Goal: Task Accomplishment & Management: Complete application form

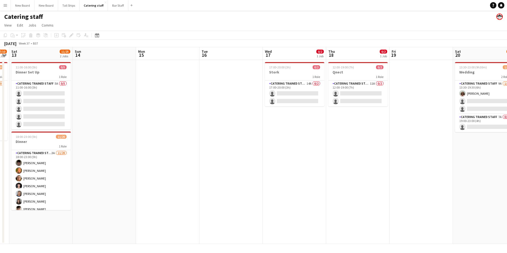
scroll to position [0, 150]
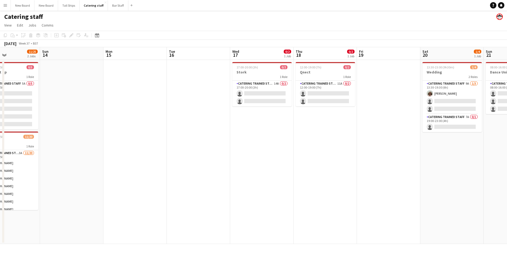
drag, startPoint x: 53, startPoint y: 189, endPoint x: 364, endPoint y: 159, distance: 313.2
click at [364, 159] on app-calendar-viewport "Thu 11 Fri 12 7/10 1 Job Sat 13 11/25 2 Jobs Sun 14 Mon 15 Tue 16 Wed 17 0/2 1 …" at bounding box center [253, 145] width 507 height 197
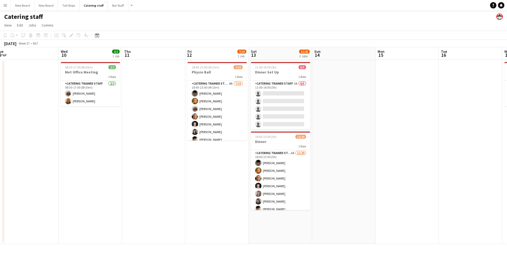
scroll to position [0, 117]
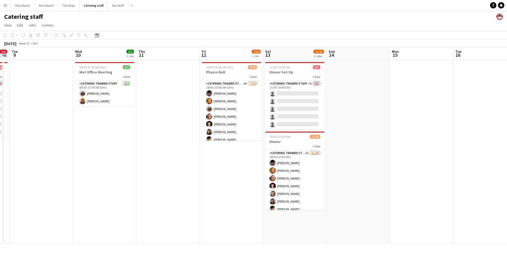
drag, startPoint x: 222, startPoint y: 154, endPoint x: 445, endPoint y: 166, distance: 223.5
click at [445, 166] on app-calendar-viewport "Sun 7 Mon 8 0/6 1 Job Tue 9 Wed 10 2/2 1 Job Thu 11 Fri 12 7/10 1 Job Sat 13 11…" at bounding box center [253, 145] width 507 height 197
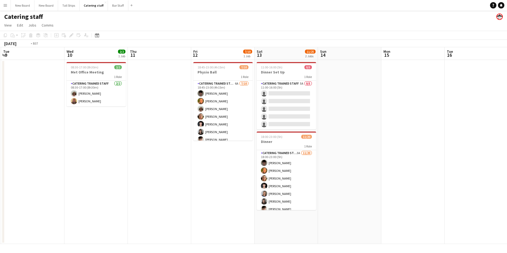
drag, startPoint x: 94, startPoint y: 177, endPoint x: 339, endPoint y: 176, distance: 245.1
click at [339, 176] on app-calendar-viewport "Sat 6 Sun 7 Mon 8 0/6 1 Job Tue 9 Wed 10 2/2 1 Job Thu 11 Fri 12 7/10 1 Job Sat…" at bounding box center [253, 145] width 507 height 197
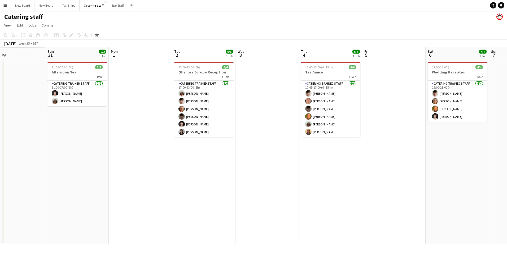
drag, startPoint x: 309, startPoint y: 175, endPoint x: 371, endPoint y: 185, distance: 63.1
click at [371, 185] on app-calendar-viewport "Fri 29 Sat 30 Sun 31 2/2 1 Job Mon 1 Tue 2 6/6 1 Job Wed 3 Thu 4 6/6 1 Job Fri …" at bounding box center [253, 145] width 507 height 197
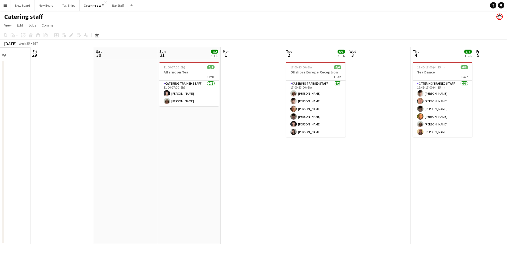
drag, startPoint x: 49, startPoint y: 162, endPoint x: 317, endPoint y: 181, distance: 267.8
click at [317, 181] on app-calendar-viewport "Wed 27 Thu 28 Fri 29 Sat 30 Sun 31 2/2 1 Job Mon 1 Tue 2 6/6 1 Job Wed 3 Thu 4 …" at bounding box center [253, 145] width 507 height 197
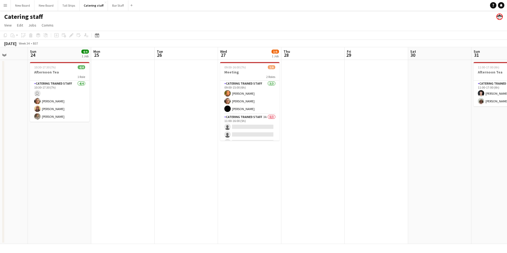
scroll to position [0, 152]
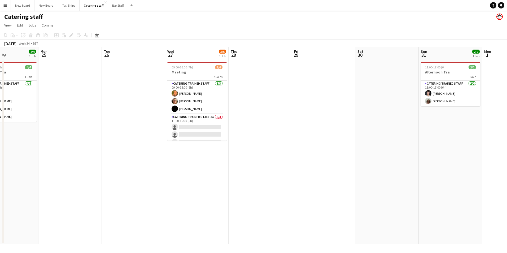
drag, startPoint x: 153, startPoint y: 169, endPoint x: 324, endPoint y: 203, distance: 174.2
click at [324, 203] on app-calendar-viewport "Fri 22 Sat 23 Sun 24 4/4 1 Job Mon 25 Tue 26 Wed 27 3/6 1 Job Thu 28 Fri 29 Sat…" at bounding box center [253, 145] width 507 height 197
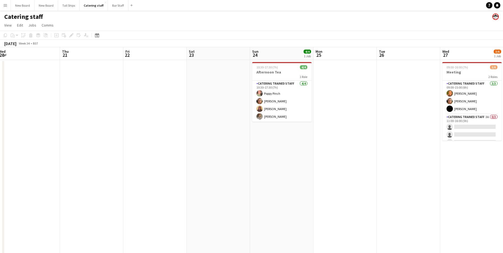
drag, startPoint x: 163, startPoint y: 201, endPoint x: 439, endPoint y: 219, distance: 275.7
click at [439, 219] on app-calendar-viewport "Mon 18 Tue 19 11/12 4 Jobs Wed 20 Thu 21 Fri 22 Sat 23 Sun 24 4/4 1 Job Mon 25 …" at bounding box center [251, 173] width 503 height 252
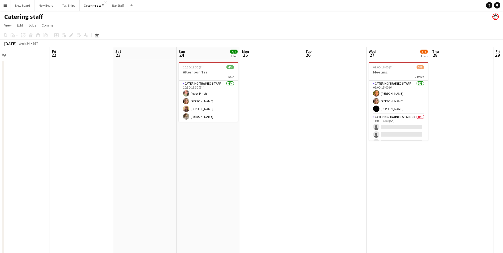
drag, startPoint x: 359, startPoint y: 175, endPoint x: 181, endPoint y: 180, distance: 177.8
click at [175, 184] on app-calendar-viewport "Mon 18 Tue 19 11/12 4 Jobs Wed 20 Thu 21 Fri 22 Sat 23 Sun 24 4/4 1 Job Mon 25 …" at bounding box center [251, 173] width 503 height 252
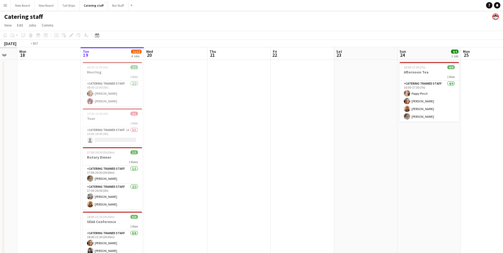
scroll to position [0, 141]
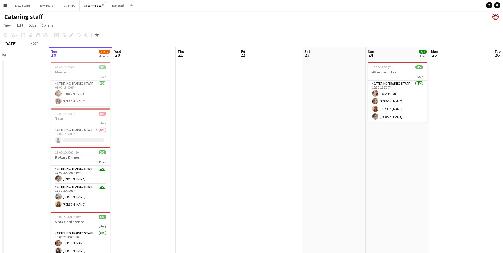
drag, startPoint x: 115, startPoint y: 171, endPoint x: 478, endPoint y: 192, distance: 363.5
click at [478, 192] on app-calendar-viewport "Sat 16 Sun 17 Mon 18 Tue 19 11/12 4 Jobs Wed 20 Thu 21 Fri 22 Sat 23 Sun 24 4/4…" at bounding box center [251, 173] width 503 height 252
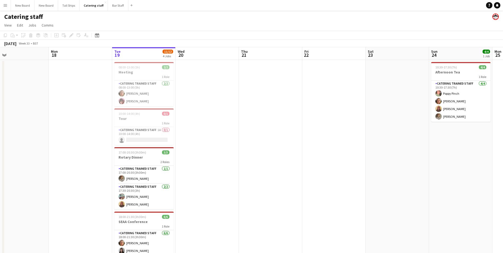
click at [338, 207] on app-date-cell at bounding box center [333, 179] width 63 height 239
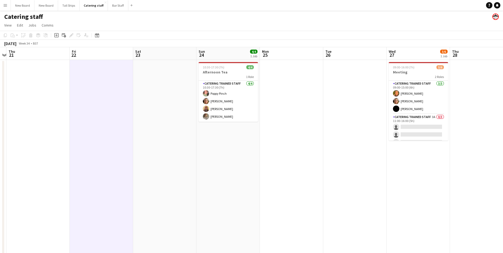
drag, startPoint x: 419, startPoint y: 190, endPoint x: 197, endPoint y: 191, distance: 222.3
click at [189, 196] on app-calendar-viewport "Mon 18 Tue 19 11/12 4 Jobs Wed 20 Thu 21 Fri 22 Sat 23 Sun 24 4/4 1 Job Mon 25 …" at bounding box center [251, 173] width 503 height 252
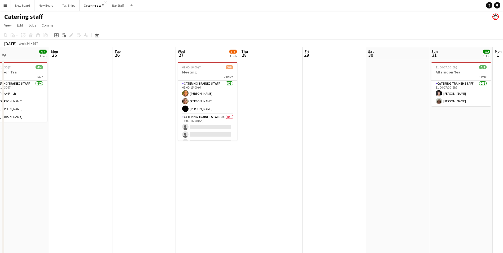
scroll to position [0, 205]
drag, startPoint x: 354, startPoint y: 166, endPoint x: 140, endPoint y: 142, distance: 214.9
click at [140, 142] on app-calendar-viewport "Thu 21 Fri 22 Sat 23 Sun 24 4/4 1 Job Mon 25 Tue 26 Wed 27 3/6 1 Job Thu 28 Fri…" at bounding box center [251, 173] width 503 height 252
click at [202, 127] on app-card-role "Catering trained staff 3A 0/3 11:00-16:00 (5h) single-neutral-actions single-ne…" at bounding box center [206, 130] width 59 height 33
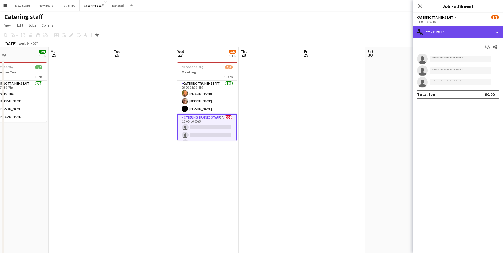
click at [480, 35] on div "single-neutral-actions-check-2 Confirmed" at bounding box center [458, 32] width 90 height 13
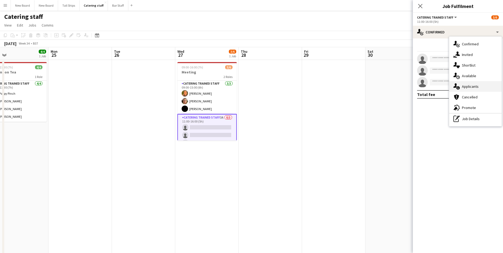
click at [480, 86] on div "single-neutral-actions-information Applicants" at bounding box center [475, 86] width 53 height 11
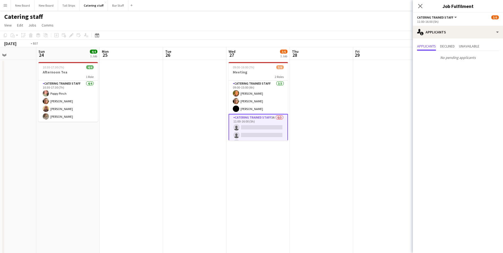
drag, startPoint x: 379, startPoint y: 95, endPoint x: 170, endPoint y: 99, distance: 208.6
click at [170, 99] on app-calendar-viewport "Thu 21 Fri 22 Sat 23 Sun 24 4/4 1 Job Mon 25 Tue 26 Wed 27 3/6 1 Job Thu 28 Fri…" at bounding box center [251, 173] width 503 height 252
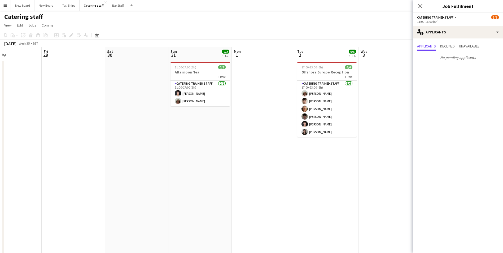
drag, startPoint x: 366, startPoint y: 160, endPoint x: 226, endPoint y: 163, distance: 139.3
click at [226, 163] on app-calendar-viewport "Mon 25 Tue 26 Wed 27 3/6 1 Job Thu 28 Fri 29 Sat 30 Sun 31 2/2 1 Job Mon 1 Tue …" at bounding box center [251, 173] width 503 height 252
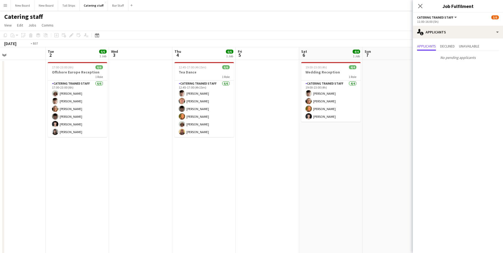
drag, startPoint x: 341, startPoint y: 185, endPoint x: 185, endPoint y: 185, distance: 156.5
click at [183, 186] on app-calendar-viewport "Fri 29 Sat 30 Sun 31 2/2 1 Job Mon 1 Tue 2 6/6 1 Job Wed 3 Thu 4 6/6 1 Job Fri …" at bounding box center [251, 173] width 503 height 252
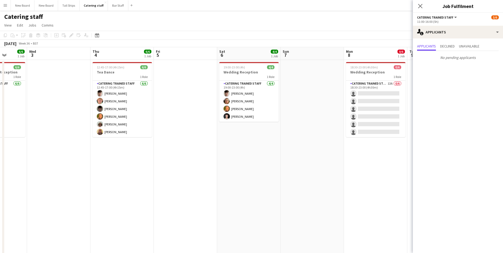
drag, startPoint x: 306, startPoint y: 175, endPoint x: 133, endPoint y: 170, distance: 172.8
click at [114, 169] on app-calendar-viewport "Sat 30 Sun 31 2/2 1 Job Mon 1 Tue 2 6/6 1 Job Wed 3 Thu 4 6/6 1 Job Fri 5 Sat 6…" at bounding box center [251, 173] width 503 height 252
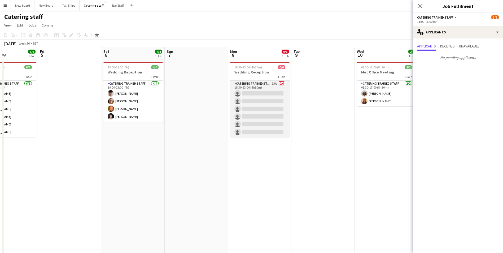
click at [255, 95] on app-card-role "Catering trained staff 13A 0/6 18:30-23:00 (4h30m) single-neutral-actions singl…" at bounding box center [259, 109] width 59 height 57
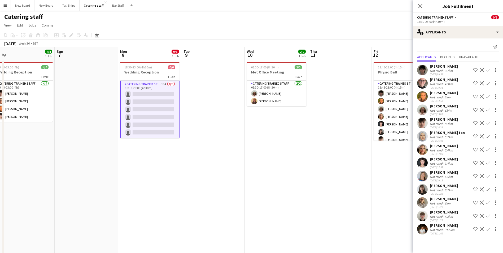
drag, startPoint x: 126, startPoint y: 150, endPoint x: 55, endPoint y: 105, distance: 83.5
click at [1, 87] on app-calendar-viewport "Wed 3 Thu 4 6/6 1 Job Fri 5 Sat 6 4/4 1 Job Sun 7 Mon 8 0/6 1 Job Tue 9 Wed 10 …" at bounding box center [251, 173] width 503 height 252
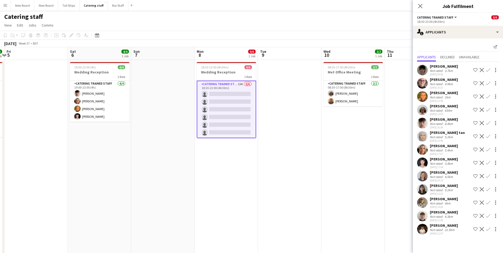
scroll to position [0, 117]
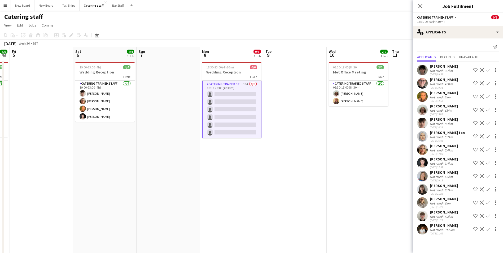
drag, startPoint x: 252, startPoint y: 154, endPoint x: 507, endPoint y: 193, distance: 258.4
click at [503, 193] on html "Menu Boards Boards Boards All jobs Status Workforce Workforce My Workforce Recr…" at bounding box center [251, 149] width 503 height 299
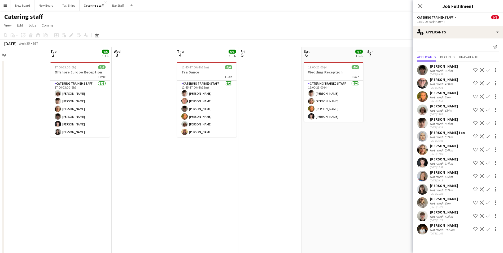
scroll to position [0, 114]
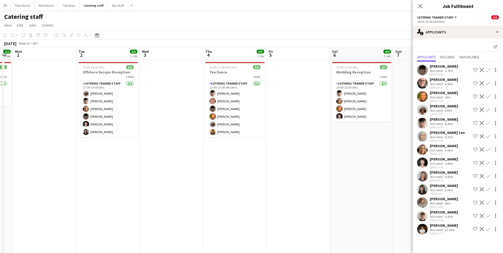
drag, startPoint x: 81, startPoint y: 188, endPoint x: 338, endPoint y: 202, distance: 257.2
click at [338, 202] on app-calendar-viewport "Sat 30 Sun 31 2/2 1 Job Mon 1 Tue 2 6/6 1 Job Wed 3 Thu 4 6/6 1 Job Fri 5 Sat 6…" at bounding box center [251, 173] width 503 height 252
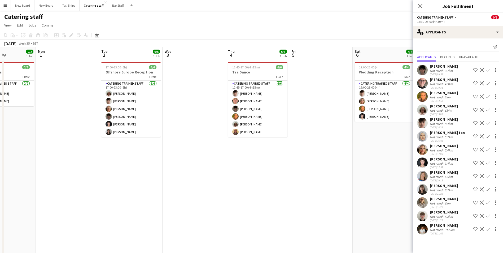
scroll to position [0, 162]
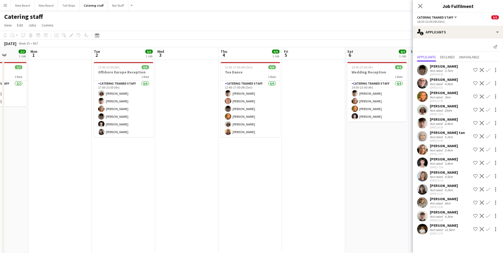
drag, startPoint x: 141, startPoint y: 168, endPoint x: 160, endPoint y: 149, distance: 27.0
click at [156, 149] on app-calendar-viewport "Fri 29 Sat 30 Sun 31 2/2 1 Job Mon 1 Tue 2 6/6 1 Job Wed 3 Thu 4 6/6 1 Job Fri …" at bounding box center [251, 173] width 503 height 252
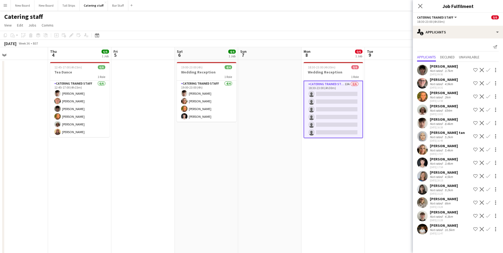
scroll to position [0, 161]
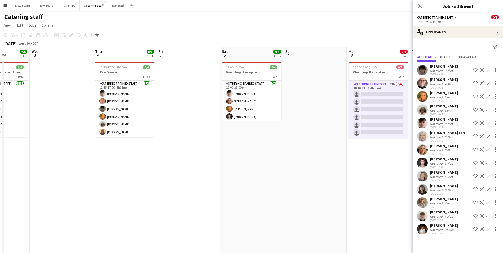
drag, startPoint x: 353, startPoint y: 177, endPoint x: 227, endPoint y: 159, distance: 126.5
click at [227, 159] on app-calendar-viewport "Sun 31 2/2 1 Job Mon 1 Tue 2 6/6 1 Job Wed 3 Thu 4 6/6 1 Job Fri 5 Sat 6 4/4 1 …" at bounding box center [251, 173] width 503 height 252
click at [489, 108] on app-icon "Confirm" at bounding box center [488, 110] width 4 height 4
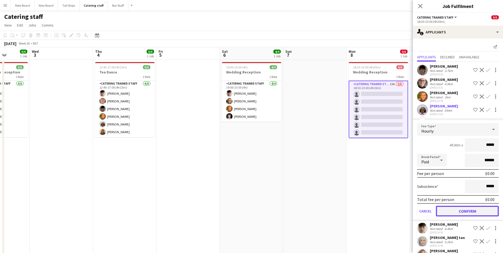
click at [475, 216] on button "Confirm" at bounding box center [467, 211] width 63 height 11
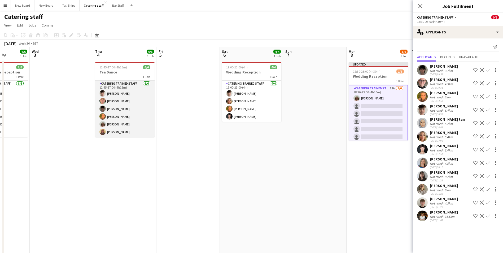
click at [127, 110] on app-card-role "Catering trained staff [DATE] 12:45-17:00 (4h15m) [PERSON_NAME] [PERSON_NAME] […" at bounding box center [124, 109] width 59 height 57
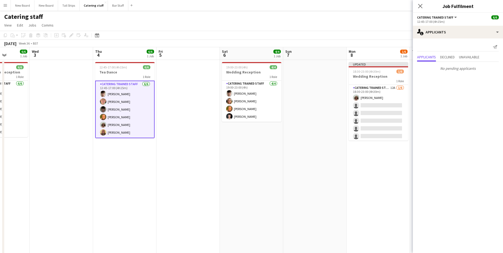
click at [123, 110] on app-card-role "Catering trained staff [DATE] 12:45-17:00 (4h15m) [PERSON_NAME] [PERSON_NAME] […" at bounding box center [124, 110] width 59 height 58
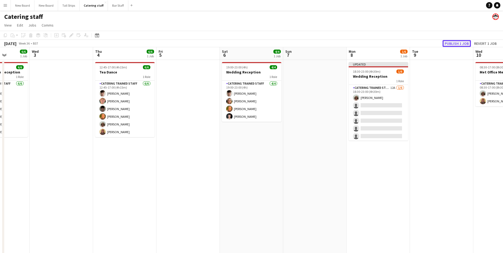
drag, startPoint x: 458, startPoint y: 45, endPoint x: 309, endPoint y: 54, distance: 149.9
click at [458, 45] on button "Publish 1 job" at bounding box center [457, 43] width 28 height 7
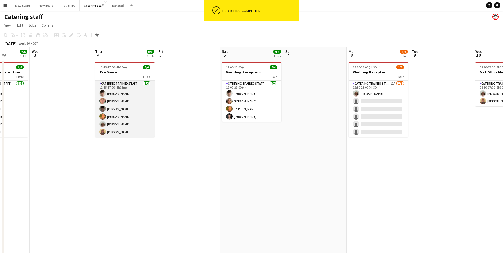
click at [129, 107] on app-card-role "Catering trained staff [DATE] 12:45-17:00 (4h15m) [PERSON_NAME] [PERSON_NAME] […" at bounding box center [124, 109] width 59 height 57
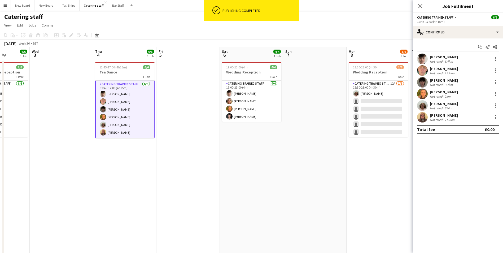
drag, startPoint x: 175, startPoint y: 191, endPoint x: 161, endPoint y: 166, distance: 29.1
click at [175, 189] on app-date-cell at bounding box center [188, 179] width 63 height 239
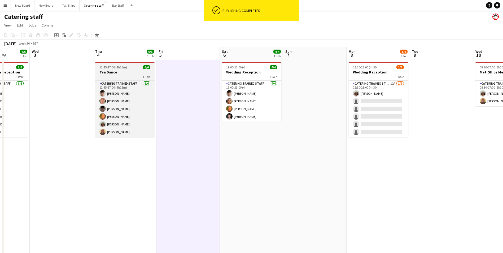
click at [122, 69] on app-job-card "12:45-17:00 (4h15m) 6/6 Tea Dance 1 Role Catering trained staff [DATE] 12:45-17…" at bounding box center [124, 99] width 59 height 75
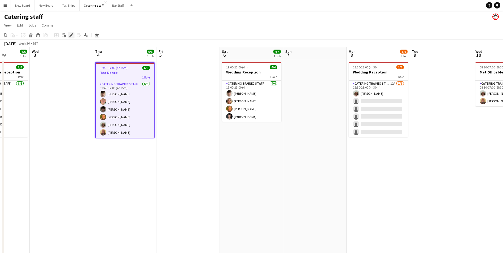
click at [71, 34] on icon "Edit" at bounding box center [71, 35] width 4 height 4
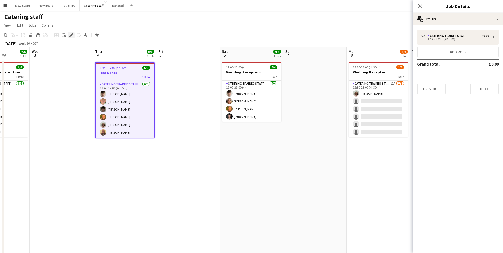
click at [70, 34] on icon "Edit" at bounding box center [71, 35] width 4 height 4
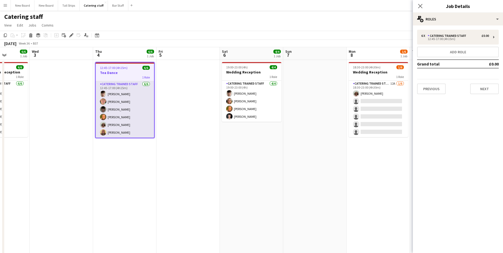
click at [131, 103] on app-card-role "Catering trained staff [DATE] 12:45-17:00 (4h15m) [PERSON_NAME] [PERSON_NAME] […" at bounding box center [125, 109] width 58 height 57
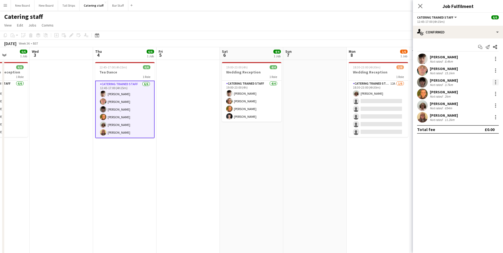
click at [496, 81] on div at bounding box center [496, 82] width 6 height 6
click at [489, 143] on span "Remove" at bounding box center [478, 143] width 33 height 5
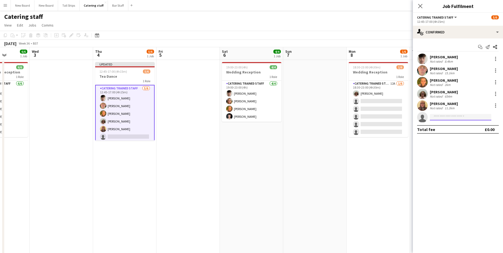
click at [468, 118] on input at bounding box center [461, 117] width 62 height 6
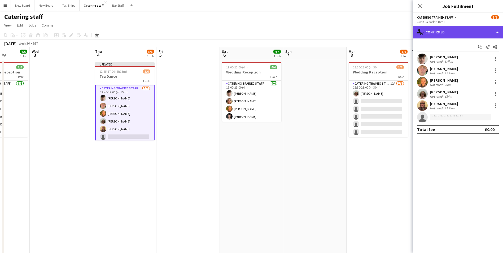
click at [458, 28] on div "single-neutral-actions-check-2 Confirmed" at bounding box center [458, 32] width 90 height 13
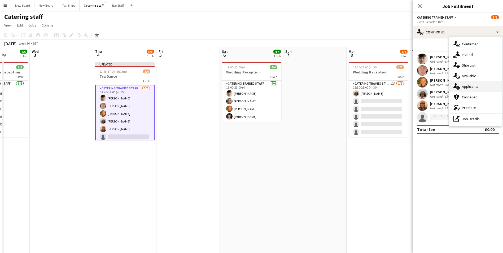
click at [478, 90] on div "single-neutral-actions-information Applicants" at bounding box center [475, 86] width 53 height 11
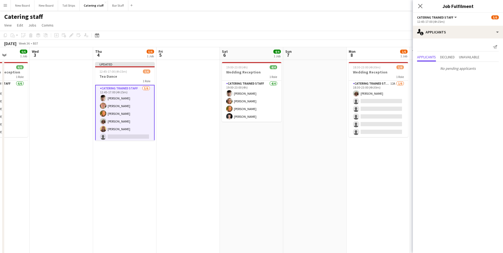
drag, startPoint x: 293, startPoint y: 183, endPoint x: 320, endPoint y: 158, distance: 36.2
click at [294, 182] on app-calendar-viewport "Sun 31 2/2 1 Job Mon 1 Tue 2 6/6 1 Job Wed 3 Thu 4 5/6 1 Job Fri 5 Sat 6 4/4 1 …" at bounding box center [251, 173] width 503 height 252
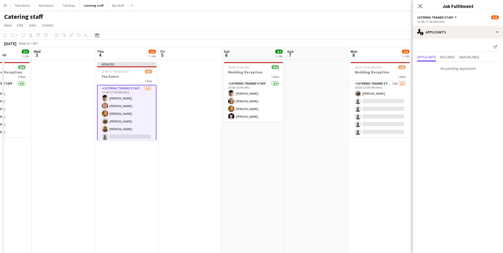
click at [210, 188] on app-date-cell at bounding box center [189, 179] width 63 height 239
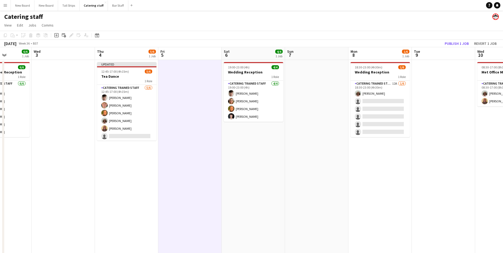
scroll to position [0, 158]
drag, startPoint x: 450, startPoint y: 45, endPoint x: 454, endPoint y: 44, distance: 4.3
click at [450, 45] on button "Publish 1 job" at bounding box center [457, 43] width 28 height 7
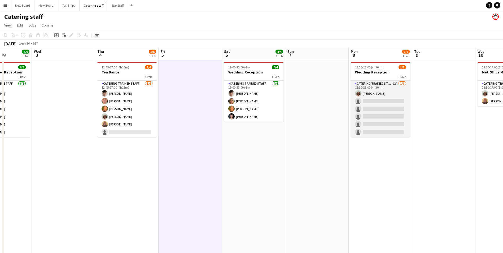
click at [396, 100] on app-card-role "Catering trained staff 12A [DATE] 18:30-23:00 (4h30m) [PERSON_NAME] single-neut…" at bounding box center [380, 109] width 59 height 57
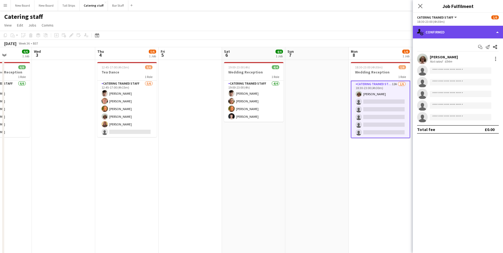
click at [455, 31] on div "single-neutral-actions-check-2 Confirmed" at bounding box center [458, 32] width 90 height 13
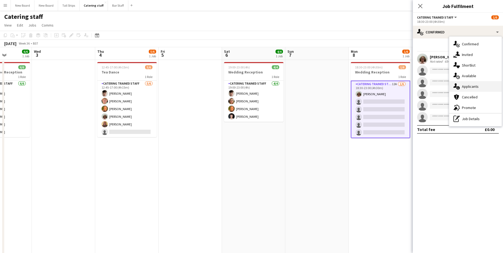
click at [476, 84] on div "single-neutral-actions-information Applicants" at bounding box center [475, 86] width 53 height 11
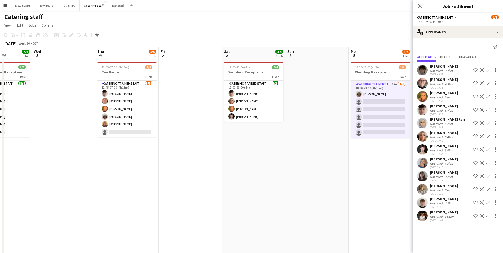
click at [490, 162] on app-icon "Confirm" at bounding box center [488, 163] width 4 height 4
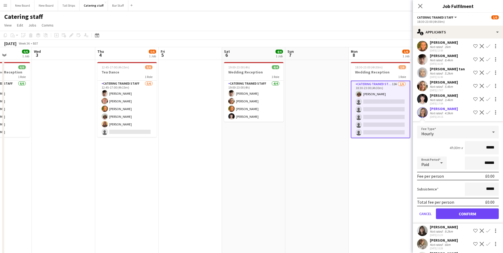
scroll to position [53, 0]
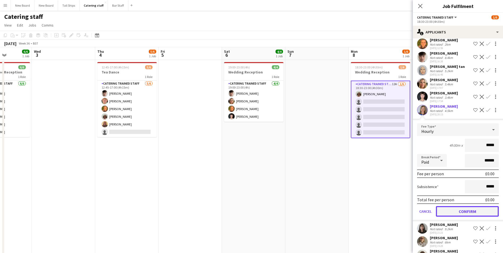
click at [487, 213] on button "Confirm" at bounding box center [467, 211] width 63 height 11
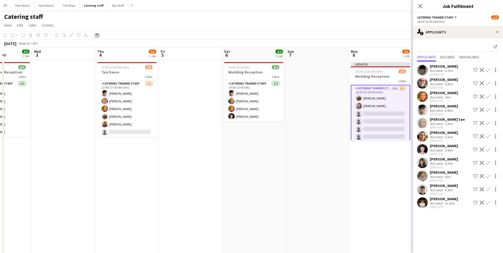
click at [488, 162] on app-icon "Confirm" at bounding box center [488, 163] width 4 height 4
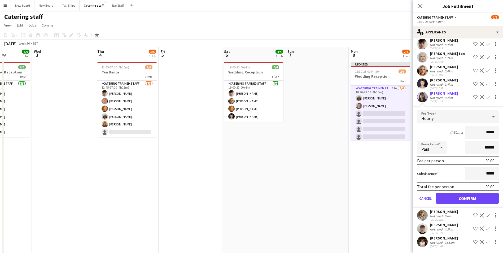
scroll to position [65, 0]
click at [478, 195] on button "Confirm" at bounding box center [467, 199] width 63 height 11
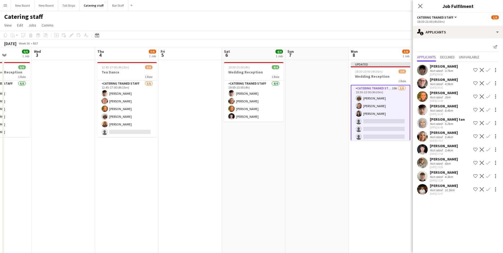
scroll to position [0, 0]
click at [490, 136] on app-icon "Confirm" at bounding box center [488, 136] width 4 height 4
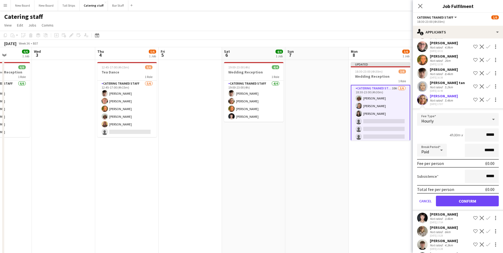
scroll to position [53, 0]
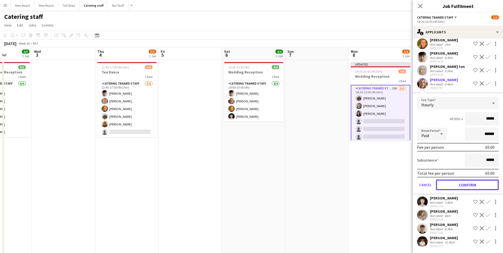
click at [457, 183] on button "Confirm" at bounding box center [467, 185] width 63 height 11
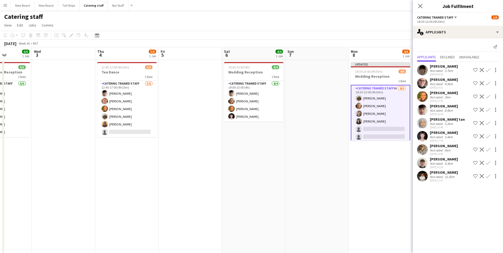
scroll to position [0, 0]
click at [490, 83] on app-icon "Confirm" at bounding box center [488, 83] width 4 height 4
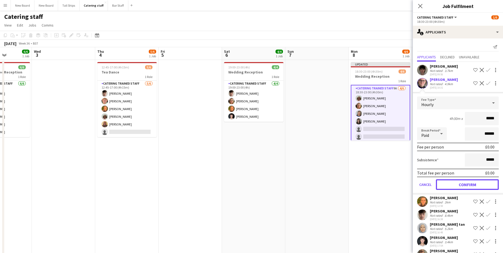
click at [479, 184] on button "Confirm" at bounding box center [467, 184] width 63 height 11
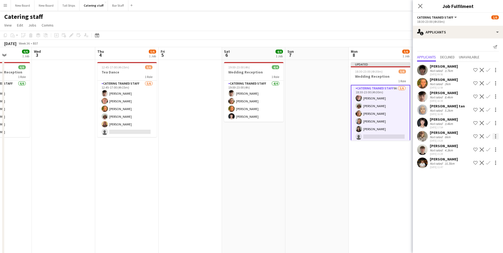
click at [490, 135] on app-icon "Confirm" at bounding box center [488, 136] width 4 height 4
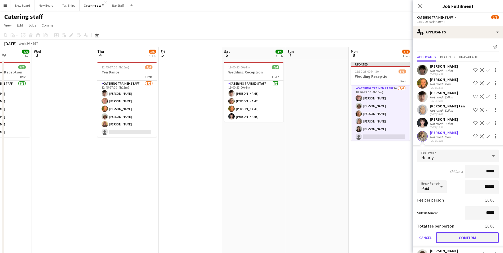
click at [462, 236] on button "Confirm" at bounding box center [467, 237] width 63 height 11
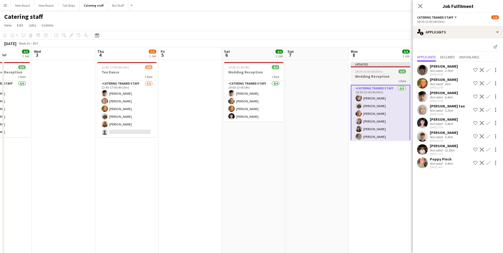
drag, startPoint x: 276, startPoint y: 183, endPoint x: 362, endPoint y: 115, distance: 109.2
click at [276, 183] on app-date-cell "19:00-23:00 (4h) 4/4 Wedding Reception 1 Role Catering trained staff [DATE] 19:…" at bounding box center [253, 179] width 63 height 239
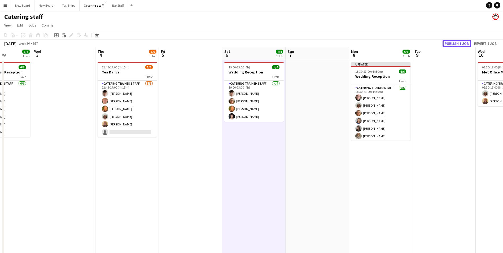
click at [452, 44] on button "Publish 1 job" at bounding box center [457, 43] width 28 height 7
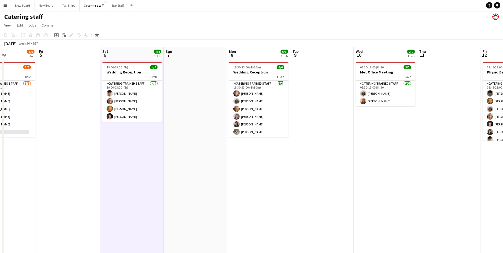
drag, startPoint x: 437, startPoint y: 207, endPoint x: 263, endPoint y: 202, distance: 173.8
click at [252, 210] on app-calendar-viewport "Tue 2 6/6 1 Job Wed 3 Thu 4 5/6 1 Job Fri 5 Sat 6 4/4 1 Job Sun 7 Mon 8 6/6 1 J…" at bounding box center [251, 173] width 503 height 252
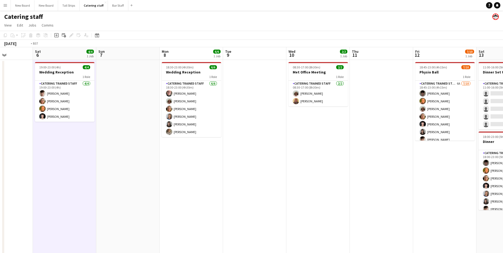
scroll to position [0, 199]
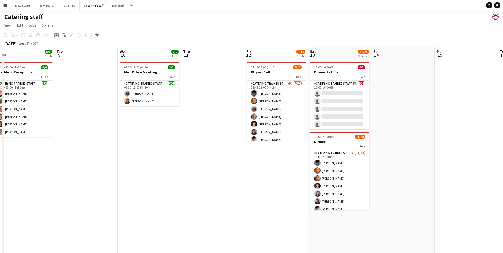
drag, startPoint x: 427, startPoint y: 192, endPoint x: 254, endPoint y: 179, distance: 174.0
click at [254, 179] on app-calendar-viewport "Fri 5 Sat 6 4/4 1 Job Sun 7 Mon 8 6/6 1 Job Tue 9 Wed 10 2/2 1 Job Thu 11 Fri 1…" at bounding box center [251, 173] width 503 height 252
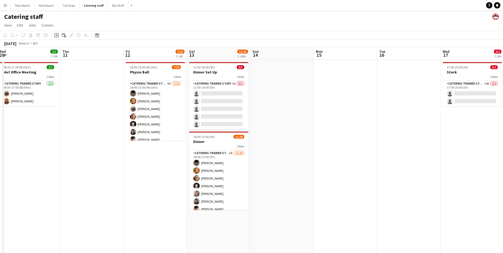
scroll to position [0, 197]
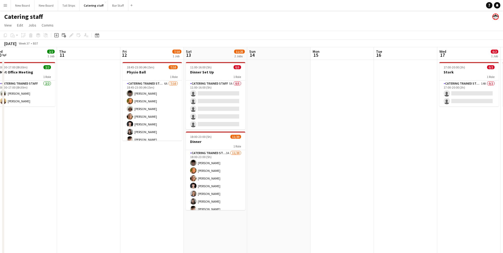
drag, startPoint x: 473, startPoint y: 220, endPoint x: 349, endPoint y: 205, distance: 124.8
click at [349, 207] on app-calendar-viewport "Sun 7 Mon 8 6/6 1 Job Tue 9 Wed 10 2/2 1 Job Thu 11 Fri 12 7/10 1 Job Sat 13 11…" at bounding box center [251, 173] width 503 height 252
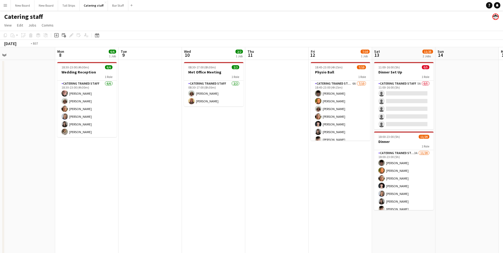
drag, startPoint x: 83, startPoint y: 145, endPoint x: 508, endPoint y: 196, distance: 428.4
click at [503, 196] on html "Menu Boards Boards Boards All jobs Status Workforce Workforce My Workforce Recr…" at bounding box center [251, 149] width 503 height 299
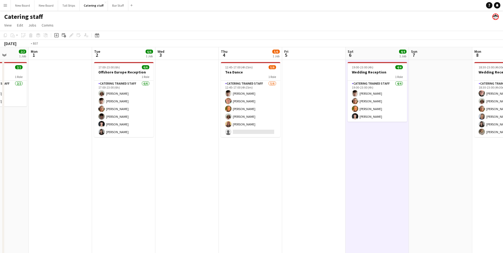
drag, startPoint x: 145, startPoint y: 167, endPoint x: 365, endPoint y: 187, distance: 220.5
click at [484, 192] on app-calendar-viewport "Sat 30 Sun 31 2/2 1 Job Mon 1 Tue 2 6/6 1 Job Wed 3 Thu 4 5/6 1 Job Fri 5 Sat 6…" at bounding box center [251, 173] width 503 height 252
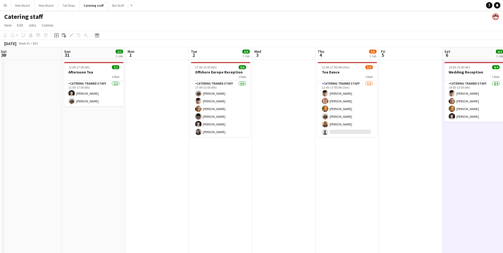
drag, startPoint x: 135, startPoint y: 181, endPoint x: 302, endPoint y: 183, distance: 166.6
click at [302, 183] on app-calendar-viewport "Thu 28 Fri 29 Sat 30 Sun 31 2/2 1 Job Mon 1 Tue 2 6/6 1 Job Wed 3 Thu 4 5/6 1 J…" at bounding box center [251, 173] width 503 height 252
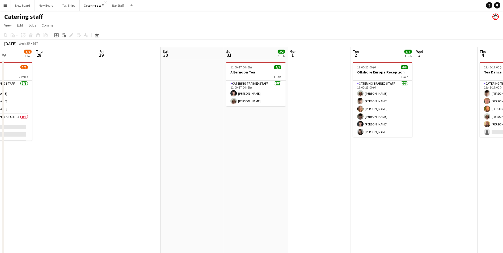
scroll to position [0, 145]
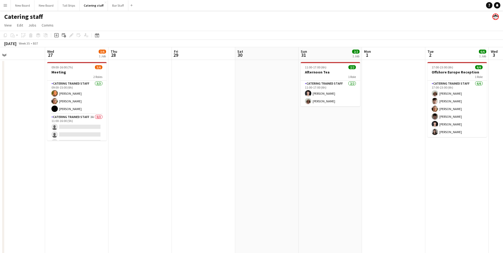
drag, startPoint x: 55, startPoint y: 101, endPoint x: 165, endPoint y: 96, distance: 110.0
click at [165, 96] on app-calendar-viewport "Sun 24 4/4 1 Job Mon 25 Tue 26 Wed 27 3/6 1 Job Thu 28 Fri 29 Sat 30 Sun 31 2/2…" at bounding box center [251, 173] width 503 height 252
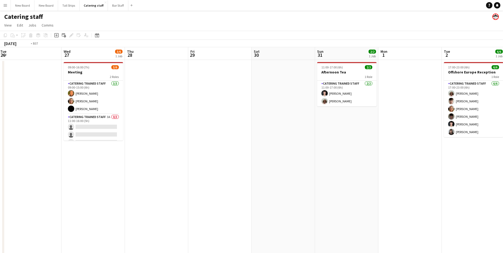
drag, startPoint x: 147, startPoint y: 89, endPoint x: 350, endPoint y: 110, distance: 204.0
click at [354, 111] on app-calendar-viewport "Sun 24 4/4 1 Job Mon 25 Tue 26 Wed 27 3/6 1 Job Thu 28 Fri 29 Sat 30 Sun 31 2/2…" at bounding box center [251, 173] width 503 height 252
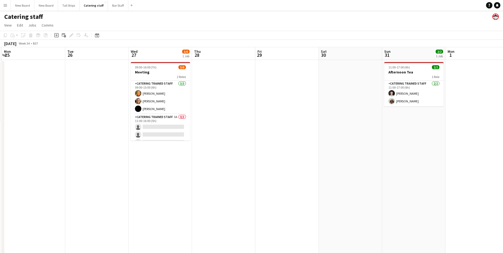
scroll to position [0, 182]
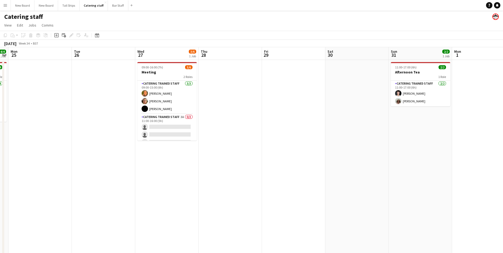
drag, startPoint x: 415, startPoint y: 149, endPoint x: 508, endPoint y: 163, distance: 93.7
click at [503, 163] on html "Menu Boards Boards Boards All jobs Status Workforce Workforce My Workforce Recr…" at bounding box center [251, 149] width 503 height 299
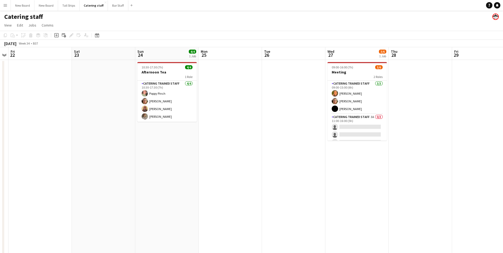
click at [154, 148] on app-date-cell "10:30-17:30 (7h) 4/4 Afternoon Tea 1 Role Catering trained staff [DATE] 10:30-1…" at bounding box center [166, 179] width 63 height 239
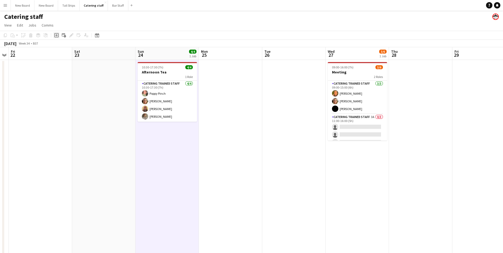
click at [57, 34] on icon at bounding box center [56, 35] width 2 height 2
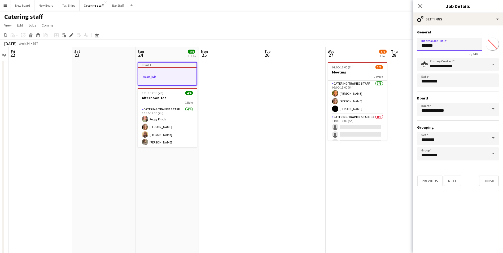
drag, startPoint x: 444, startPoint y: 48, endPoint x: 312, endPoint y: 47, distance: 131.6
click at [304, 43] on body "Menu Boards Boards Boards All jobs Status Workforce Workforce My Workforce Recr…" at bounding box center [251, 149] width 503 height 299
type input "********"
click at [113, 3] on button "Bar Staff Close" at bounding box center [118, 5] width 20 height 10
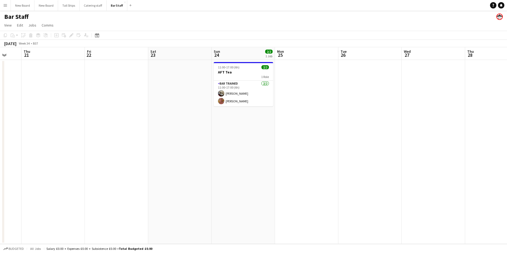
scroll to position [0, 164]
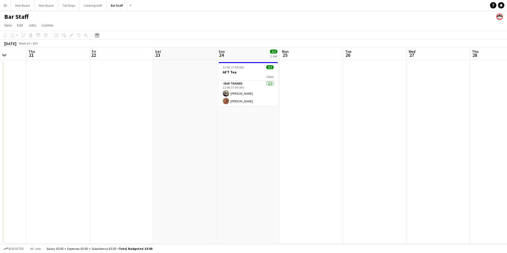
drag, startPoint x: 284, startPoint y: 132, endPoint x: 123, endPoint y: 144, distance: 161.2
click at [123, 144] on app-calendar-viewport "Mon 18 Tue 19 3/3 2 Jobs Wed 20 Thu 21 Fri 22 Sat 23 Sun 24 2/2 1 Job Mon 25 Tu…" at bounding box center [253, 145] width 507 height 197
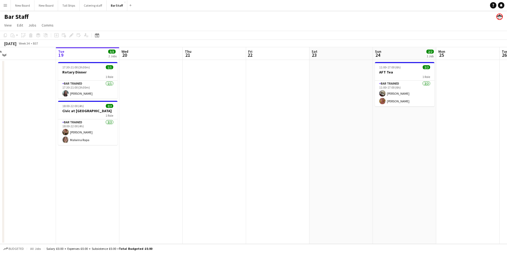
scroll to position [0, 127]
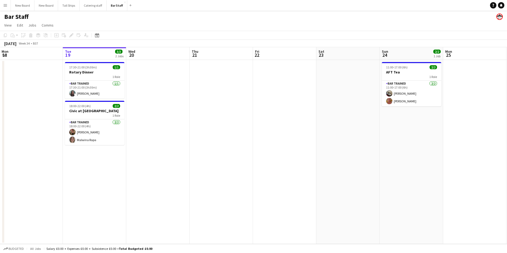
drag, startPoint x: 131, startPoint y: 113, endPoint x: 294, endPoint y: 133, distance: 164.6
click at [294, 133] on app-calendar-viewport "Sat 16 2/2 1 Job Sun 17 Mon 18 Tue 19 3/3 2 Jobs Wed 20 Thu 21 Fri 22 Sat 23 Su…" at bounding box center [253, 145] width 507 height 197
drag, startPoint x: 94, startPoint y: 8, endPoint x: 96, endPoint y: 10, distance: 2.9
click at [95, 8] on button "Catering staff Close" at bounding box center [93, 5] width 27 height 10
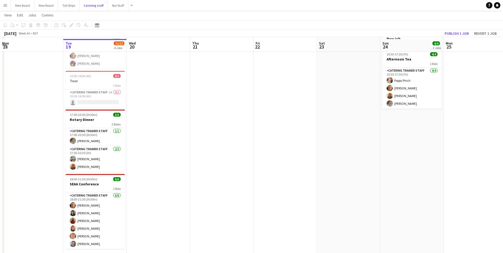
scroll to position [45, 0]
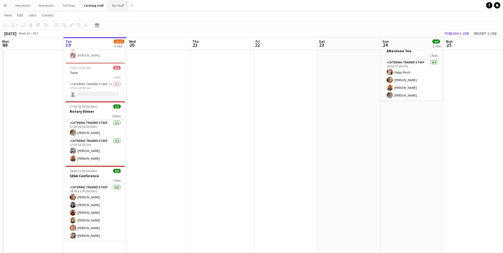
click at [114, 5] on button "Bar Staff Close" at bounding box center [118, 5] width 20 height 10
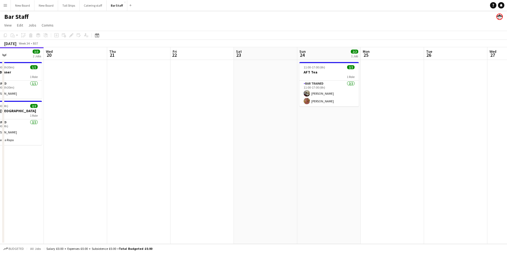
scroll to position [0, 165]
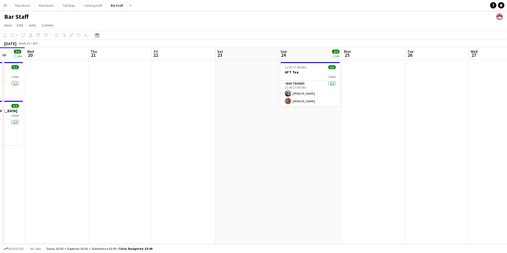
drag, startPoint x: 253, startPoint y: 147, endPoint x: 164, endPoint y: 138, distance: 89.7
click at [164, 138] on app-calendar-viewport "Sun 17 Mon 18 Tue 19 3/3 2 Jobs Wed 20 Thu 21 Fri 22 Sat 23 Sun 24 2/2 1 Job Mo…" at bounding box center [253, 145] width 507 height 197
drag, startPoint x: 97, startPoint y: 4, endPoint x: 100, endPoint y: 1, distance: 3.4
click at [98, 3] on button "Catering staff Close" at bounding box center [93, 5] width 27 height 10
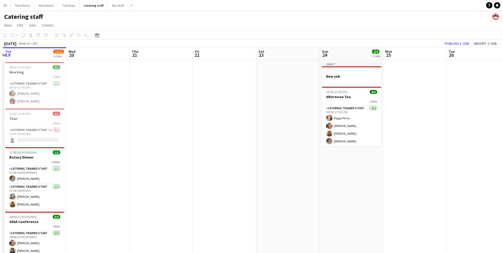
scroll to position [0, 162]
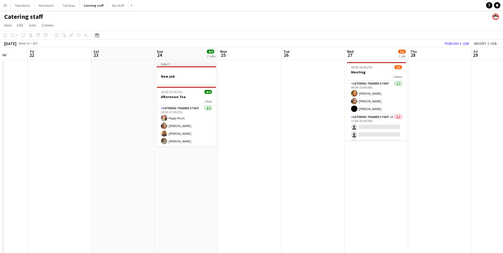
drag, startPoint x: 404, startPoint y: 185, endPoint x: 188, endPoint y: 147, distance: 219.0
click at [178, 167] on app-calendar-viewport "Tue 19 11/12 4 Jobs Wed 20 Thu 21 Fri 22 Sat 23 Sun 24 4/4 2 Jobs Mon 25 Tue 26…" at bounding box center [251, 173] width 503 height 252
click at [185, 76] on h3 "New job" at bounding box center [186, 76] width 59 height 5
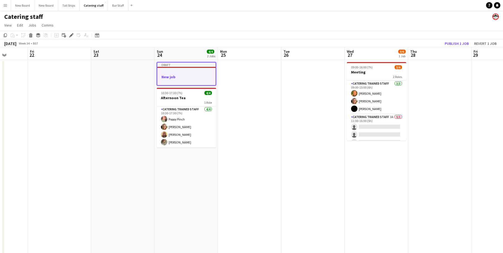
drag, startPoint x: 71, startPoint y: 33, endPoint x: 207, endPoint y: 71, distance: 141.3
click at [71, 34] on icon "Edit" at bounding box center [71, 35] width 4 height 4
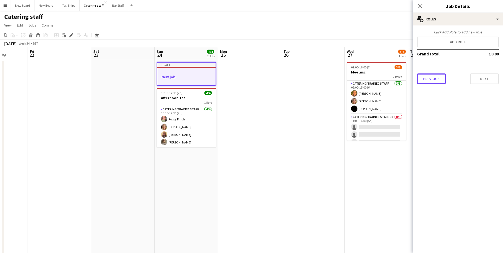
click at [431, 78] on button "Previous" at bounding box center [431, 78] width 29 height 11
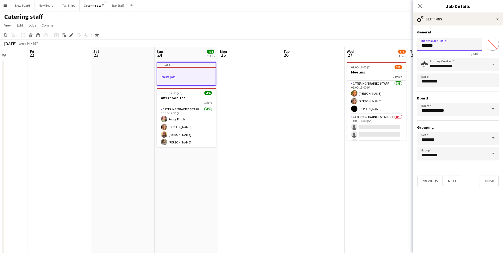
drag, startPoint x: 447, startPoint y: 44, endPoint x: 352, endPoint y: 42, distance: 94.7
click at [352, 42] on body "Menu Boards Boards Boards All jobs Status Workforce Workforce My Workforce Recr…" at bounding box center [251, 149] width 503 height 299
type input "********"
click at [453, 180] on button "Next" at bounding box center [453, 181] width 18 height 11
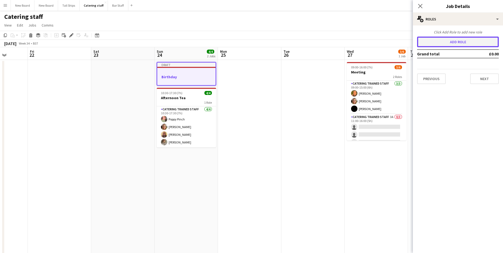
click at [462, 41] on button "Add role" at bounding box center [458, 42] width 82 height 11
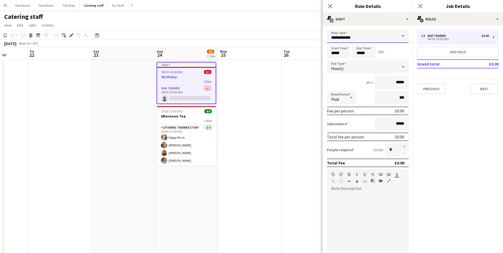
click at [366, 37] on input "**********" at bounding box center [368, 36] width 82 height 13
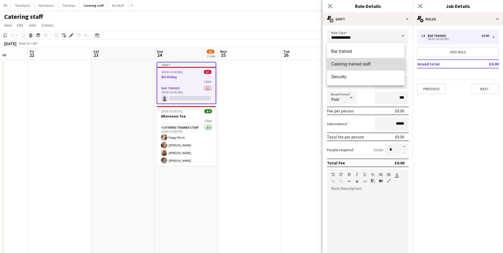
click at [365, 63] on span "Catering trained staff" at bounding box center [365, 64] width 69 height 5
type input "**********"
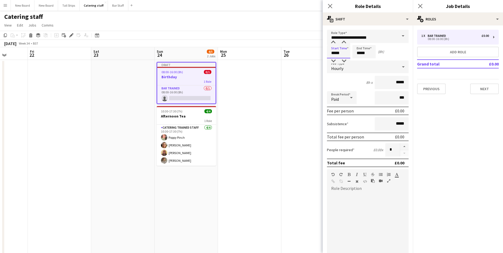
drag, startPoint x: 346, startPoint y: 52, endPoint x: 223, endPoint y: 51, distance: 122.3
click at [226, 53] on body "Menu Boards Boards Boards All jobs Status Workforce Workforce My Workforce Recr…" at bounding box center [251, 149] width 503 height 299
type input "*****"
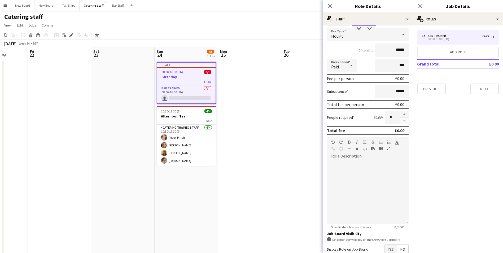
scroll to position [64, 0]
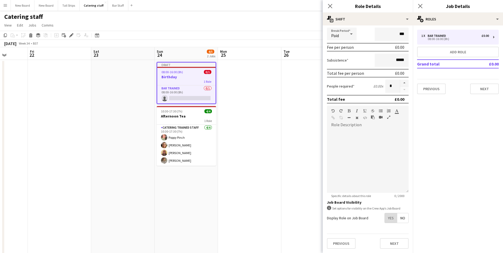
click at [386, 216] on span "Yes" at bounding box center [391, 218] width 12 height 10
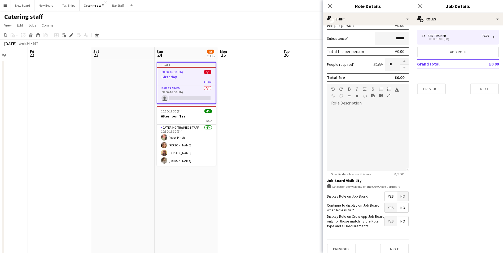
scroll to position [91, 0]
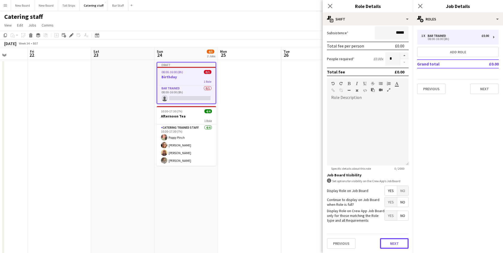
click at [395, 242] on button "Next" at bounding box center [394, 243] width 29 height 11
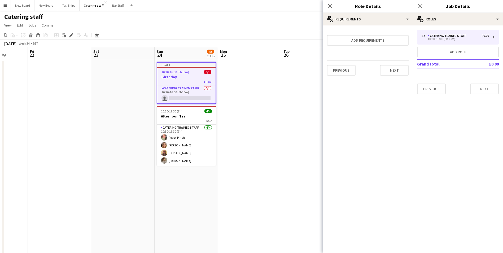
scroll to position [0, 0]
click at [384, 39] on button "Add requirements" at bounding box center [368, 40] width 82 height 11
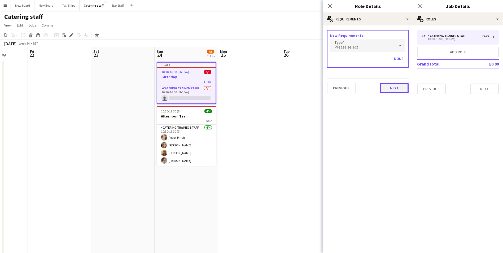
click at [397, 88] on button "Next" at bounding box center [394, 88] width 29 height 11
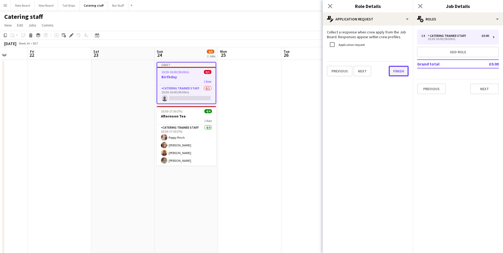
click at [393, 67] on button "Finish" at bounding box center [399, 71] width 20 height 11
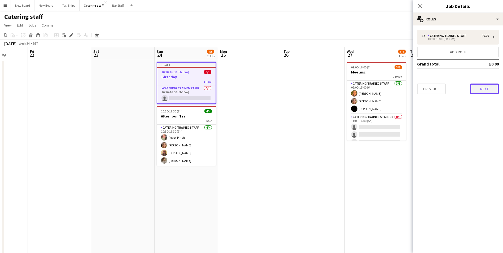
click at [486, 88] on button "Next" at bounding box center [484, 89] width 29 height 11
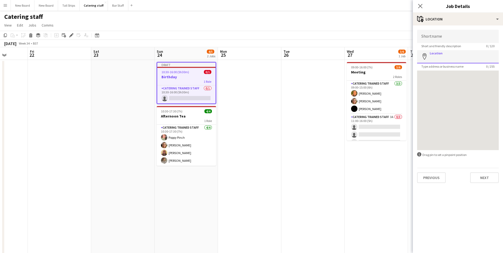
click at [476, 53] on input "Location" at bounding box center [458, 56] width 82 height 13
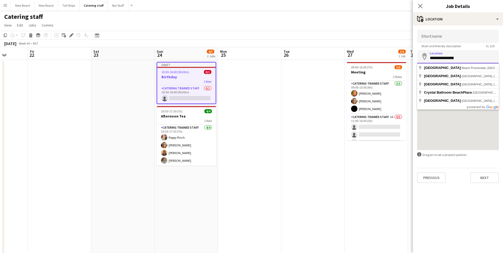
type input "**********"
click button "Next" at bounding box center [484, 177] width 29 height 11
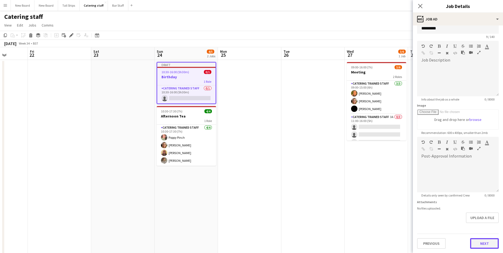
click at [491, 224] on form "Headline ******** 9 / 140 Job Description default Heading 1 Heading 2 Heading 3…" at bounding box center [458, 134] width 90 height 228
click at [489, 242] on button "Next" at bounding box center [484, 243] width 29 height 11
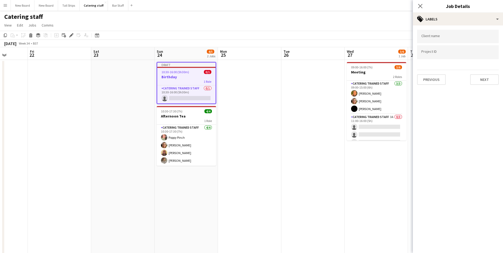
scroll to position [0, 0]
drag, startPoint x: 483, startPoint y: 77, endPoint x: 480, endPoint y: 80, distance: 3.6
click at [483, 76] on button "Next" at bounding box center [484, 79] width 29 height 11
click at [485, 54] on button "Next" at bounding box center [484, 55] width 29 height 11
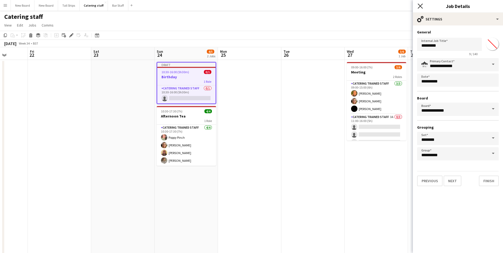
click at [418, 5] on icon "Close pop-in" at bounding box center [420, 5] width 5 height 5
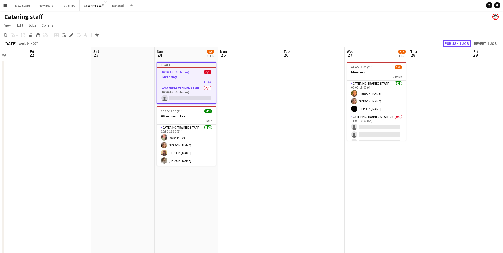
click at [458, 45] on button "Publish 1 job" at bounding box center [457, 43] width 28 height 7
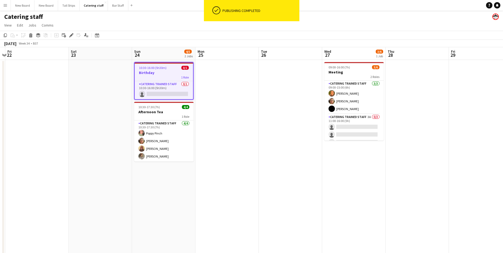
scroll to position [0, 141]
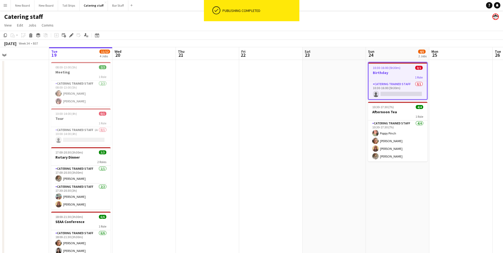
drag, startPoint x: 85, startPoint y: 134, endPoint x: 296, endPoint y: 145, distance: 211.7
click at [296, 145] on app-calendar-viewport "Sat 16 2/2 1 Job Sun 17 Mon 18 Tue 19 11/12 4 Jobs Wed 20 Thu 21 Fri 22 Sat 23 …" at bounding box center [251, 173] width 503 height 252
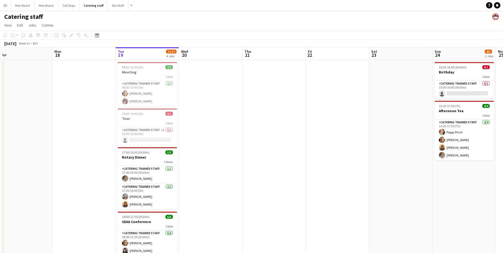
drag, startPoint x: 153, startPoint y: 111, endPoint x: 219, endPoint y: 115, distance: 66.7
click at [219, 115] on app-calendar-viewport "Fri 15 Sat 16 2/2 1 Job Sun 17 Mon 18 Tue 19 11/12 4 Jobs Wed 20 Thu 21 Fri 22 …" at bounding box center [251, 173] width 503 height 252
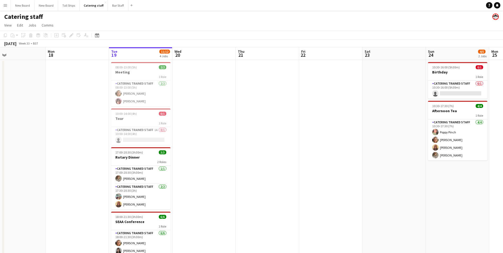
scroll to position [0, 186]
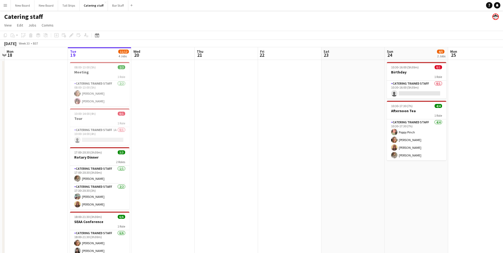
drag, startPoint x: 315, startPoint y: 127, endPoint x: 268, endPoint y: 129, distance: 47.8
click at [268, 129] on app-calendar-viewport "Fri 15 Sat 16 2/2 1 Job Sun 17 Mon 18 Tue 19 11/12 4 Jobs Wed 20 Thu 21 Fri 22 …" at bounding box center [251, 173] width 503 height 252
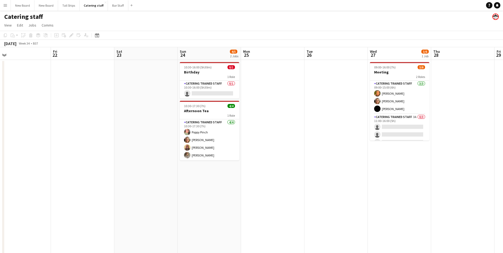
drag, startPoint x: 418, startPoint y: 202, endPoint x: 326, endPoint y: 183, distance: 94.4
click at [222, 192] on app-calendar-viewport "Mon 18 Tue 19 11/12 4 Jobs Wed 20 Thu 21 Fri 22 Sat 23 Sun 24 4/5 2 Jobs Mon 25…" at bounding box center [251, 173] width 503 height 252
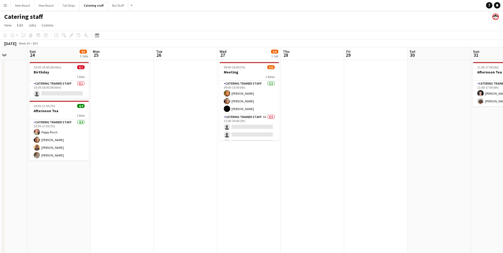
drag, startPoint x: 467, startPoint y: 181, endPoint x: 314, endPoint y: 190, distance: 153.0
click at [313, 190] on app-calendar-viewport "Thu 21 Fri 22 Sat 23 Sun 24 4/5 2 Jobs Mon 25 Tue 26 Wed 27 3/6 1 Job Thu 28 Fr…" at bounding box center [251, 173] width 503 height 252
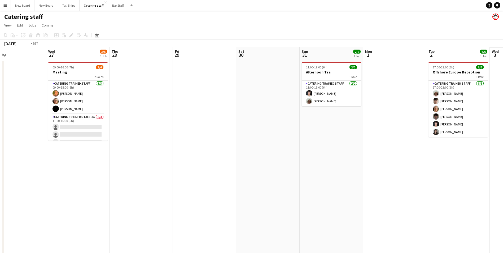
drag, startPoint x: 457, startPoint y: 225, endPoint x: 190, endPoint y: 186, distance: 269.2
click at [190, 187] on app-calendar-viewport "Fri 22 Sat 23 Sun 24 4/5 2 Jobs Mon 25 Tue 26 Wed 27 3/6 1 Job Thu 28 Fri 29 Sa…" at bounding box center [251, 173] width 503 height 252
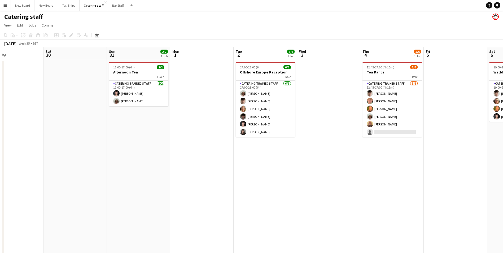
drag, startPoint x: 450, startPoint y: 180, endPoint x: 359, endPoint y: 207, distance: 95.3
click at [359, 207] on app-calendar-viewport "Tue 26 Wed 27 3/6 1 Job Thu 28 Fri 29 Sat 30 Sun 31 2/2 1 Job Mon 1 Tue 2 6/6 1…" at bounding box center [251, 173] width 503 height 252
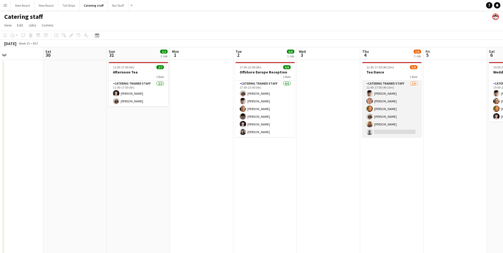
click at [400, 131] on app-card-role "Catering trained staff [DATE] 12:45-17:00 (4h15m) [PERSON_NAME] [PERSON_NAME] […" at bounding box center [391, 109] width 59 height 57
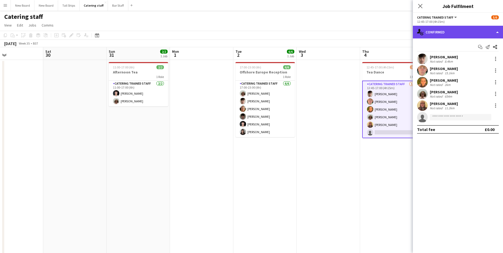
click at [448, 36] on div "single-neutral-actions-check-2 Confirmed" at bounding box center [458, 32] width 90 height 13
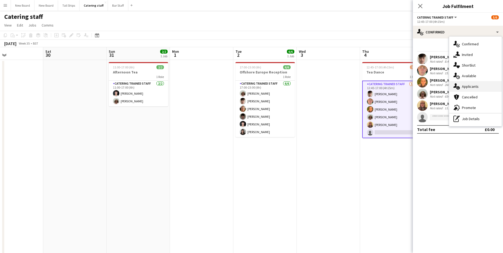
click at [475, 86] on div "single-neutral-actions-information Applicants" at bounding box center [475, 86] width 53 height 11
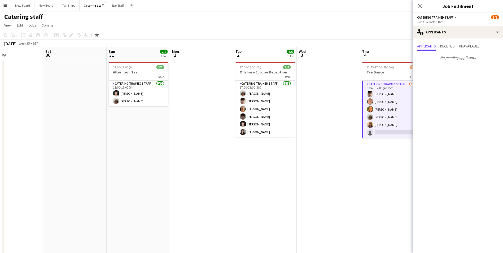
drag, startPoint x: 343, startPoint y: 159, endPoint x: 346, endPoint y: 158, distance: 3.2
click at [343, 158] on app-date-cell at bounding box center [328, 179] width 63 height 239
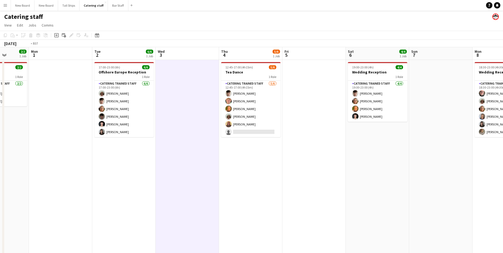
drag, startPoint x: 371, startPoint y: 163, endPoint x: 168, endPoint y: 169, distance: 203.6
click at [167, 169] on app-calendar-viewport "Fri 29 Sat 30 Sun 31 2/2 1 Job Mon 1 Tue 2 6/6 1 Job Wed 3 Thu 4 5/6 1 Job Fri …" at bounding box center [251, 173] width 503 height 252
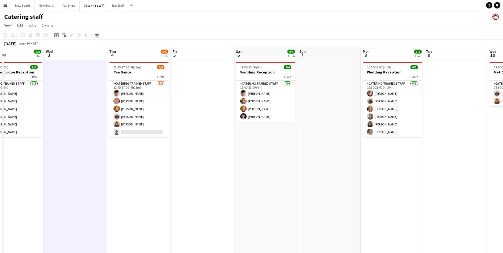
drag, startPoint x: 342, startPoint y: 152, endPoint x: 248, endPoint y: 160, distance: 94.5
click at [248, 160] on app-calendar-viewport "Sat 30 Sun 31 2/2 1 Job Mon 1 Tue 2 6/6 1 Job Wed 3 Thu 4 5/6 1 Job Fri 5 Sat 6…" at bounding box center [251, 173] width 503 height 252
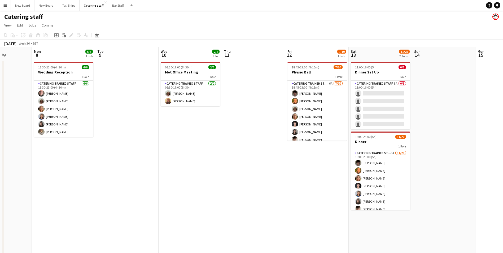
drag, startPoint x: 267, startPoint y: 167, endPoint x: 264, endPoint y: 168, distance: 3.6
click at [259, 168] on app-calendar-viewport "Wed 3 Thu 4 5/6 1 Job Fri 5 Sat 6 4/4 1 Job Sun 7 Mon 8 6/6 1 Job Tue 9 Wed 10 …" at bounding box center [251, 173] width 503 height 252
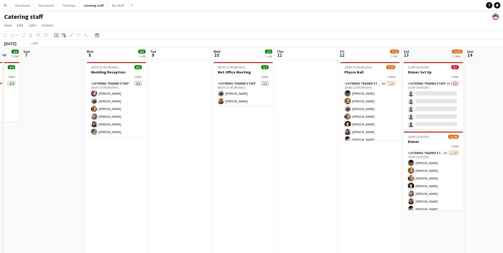
drag, startPoint x: 404, startPoint y: 162, endPoint x: 242, endPoint y: 170, distance: 161.5
click at [234, 170] on app-calendar-viewport "Wed 3 Thu 4 5/6 1 Job Fri 5 Sat 6 4/4 1 Job Sun 7 Mon 8 6/6 1 Job Tue 9 Wed 10 …" at bounding box center [251, 173] width 503 height 252
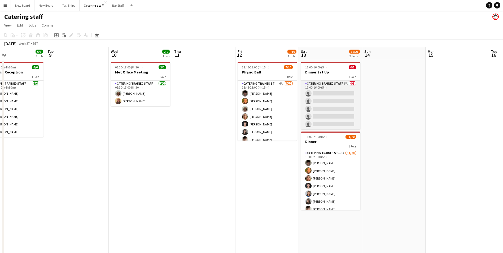
click at [326, 93] on app-card-role "Catering trained staff 5A 0/5 11:00-16:00 (5h) single-neutral-actions single-ne…" at bounding box center [330, 105] width 59 height 49
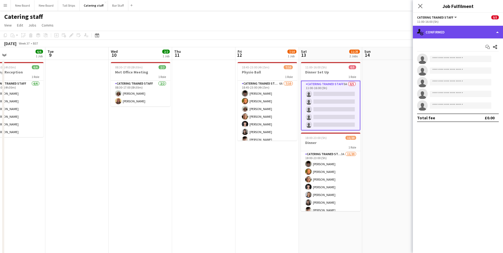
click at [454, 31] on div "single-neutral-actions-check-2 Confirmed" at bounding box center [458, 32] width 90 height 13
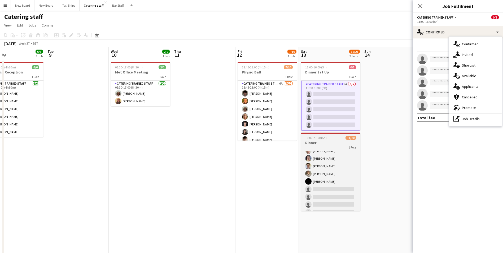
scroll to position [63, 0]
drag, startPoint x: 341, startPoint y: 167, endPoint x: 345, endPoint y: 168, distance: 3.8
click at [341, 167] on app-card-role "Catering trained staff 3A [DATE] 18:00-23:00 (5h) [PERSON_NAME] [PERSON_NAME] C…" at bounding box center [330, 170] width 59 height 164
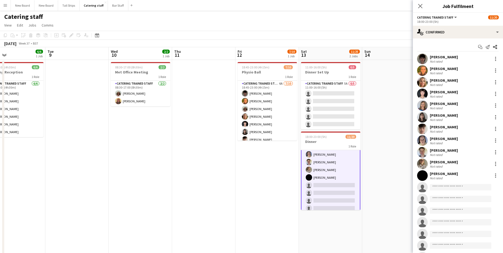
scroll to position [63, 0]
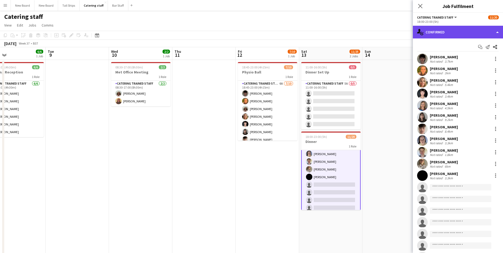
click at [471, 33] on div "single-neutral-actions-check-2 Confirmed" at bounding box center [458, 32] width 90 height 13
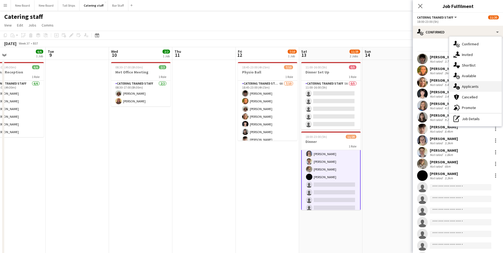
click at [471, 88] on div "single-neutral-actions-information Applicants" at bounding box center [475, 86] width 53 height 11
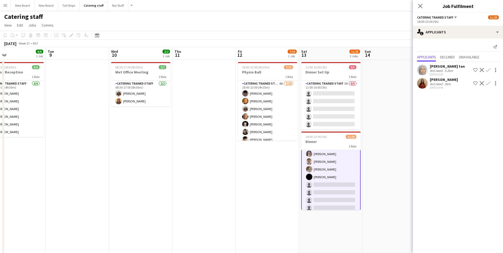
click at [486, 83] on button "Confirm" at bounding box center [488, 83] width 6 height 6
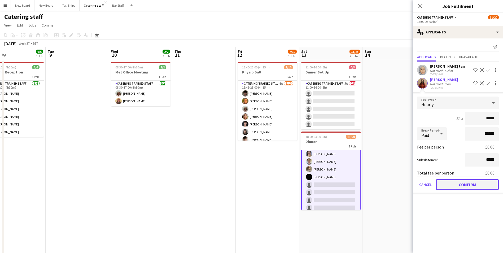
click at [481, 186] on button "Confirm" at bounding box center [467, 184] width 63 height 11
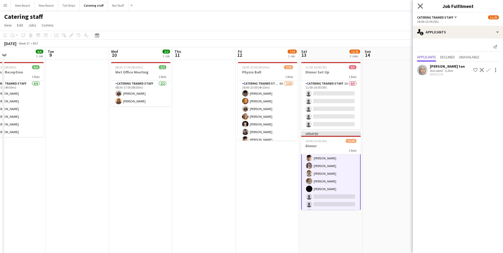
click at [421, 6] on icon at bounding box center [420, 5] width 5 height 5
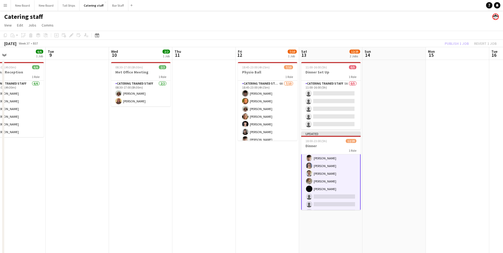
click at [388, 210] on app-date-cell at bounding box center [394, 179] width 63 height 239
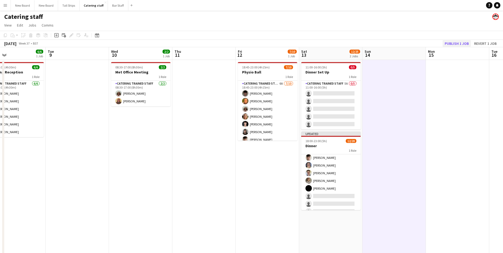
scroll to position [63, 0]
click at [460, 46] on button "Publish 1 job" at bounding box center [457, 43] width 28 height 7
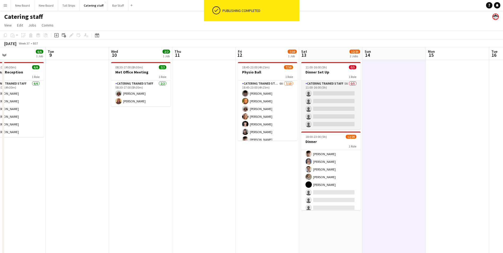
click at [326, 95] on app-card-role "Catering trained staff 5A 0/5 11:00-16:00 (5h) single-neutral-actions single-ne…" at bounding box center [330, 105] width 59 height 49
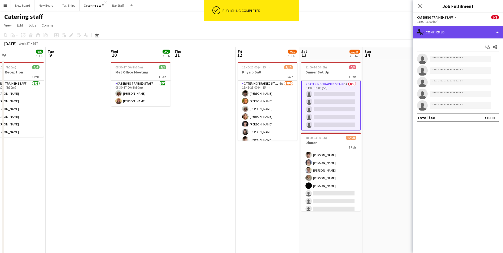
click at [469, 27] on div "single-neutral-actions-check-2 Confirmed" at bounding box center [458, 32] width 90 height 13
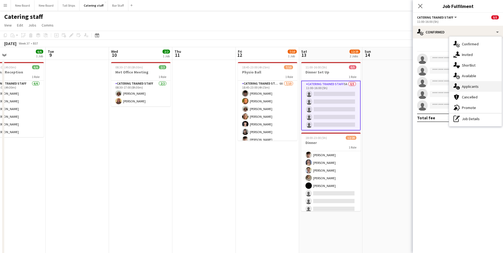
click at [477, 87] on div "single-neutral-actions-information Applicants" at bounding box center [475, 86] width 53 height 11
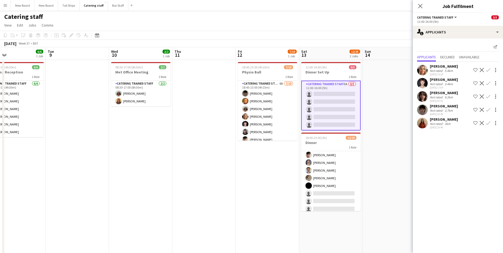
click at [490, 67] on button "Confirm" at bounding box center [488, 70] width 6 height 6
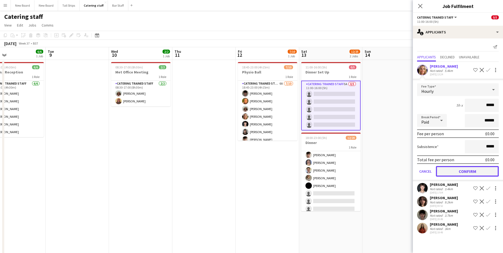
drag, startPoint x: 484, startPoint y: 168, endPoint x: 489, endPoint y: 187, distance: 19.9
click at [484, 168] on button "Confirm" at bounding box center [467, 171] width 63 height 11
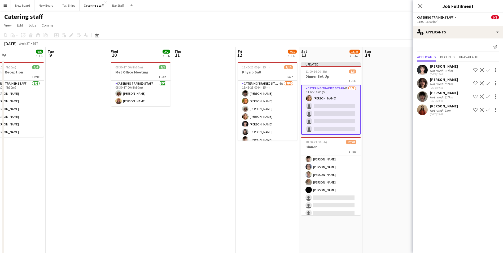
click at [489, 68] on app-icon "Confirm" at bounding box center [488, 70] width 4 height 4
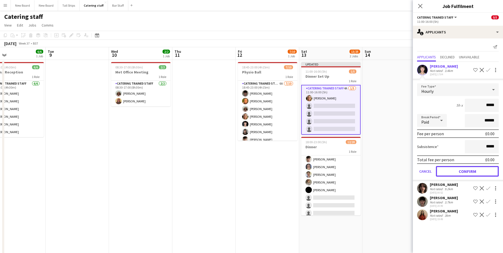
click at [474, 174] on button "Confirm" at bounding box center [467, 171] width 63 height 11
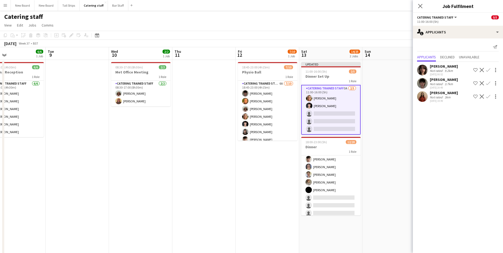
click at [489, 68] on app-icon "Confirm" at bounding box center [488, 70] width 4 height 4
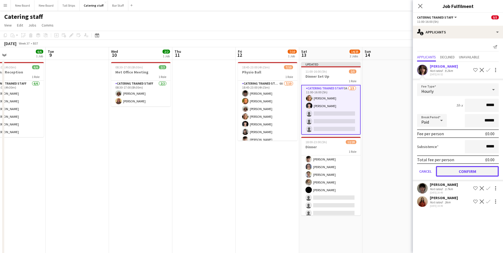
click at [487, 174] on button "Confirm" at bounding box center [467, 171] width 63 height 11
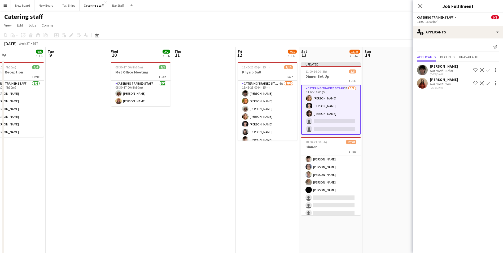
click at [490, 70] on app-icon "Confirm" at bounding box center [488, 70] width 4 height 4
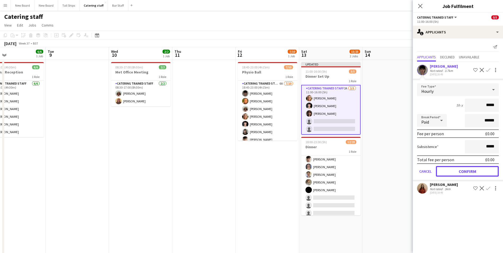
click at [476, 170] on button "Confirm" at bounding box center [467, 171] width 63 height 11
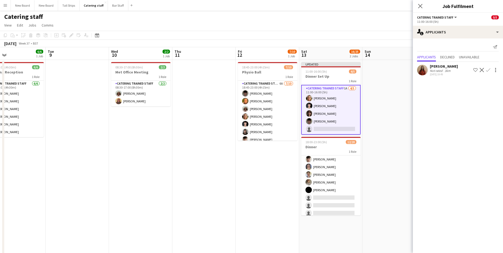
click at [490, 70] on app-icon "Confirm" at bounding box center [488, 70] width 4 height 4
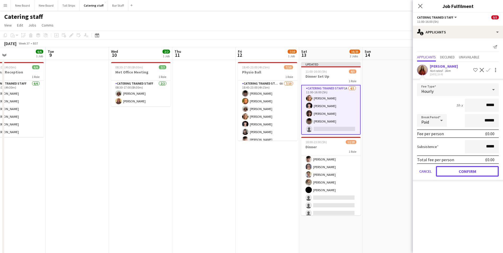
click at [469, 172] on button "Confirm" at bounding box center [467, 171] width 63 height 11
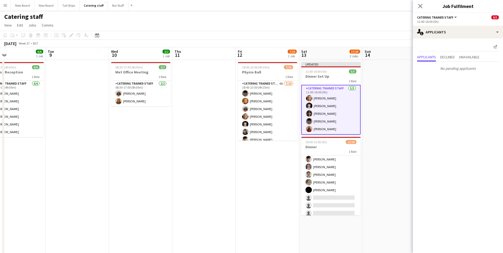
click at [399, 97] on app-date-cell at bounding box center [394, 179] width 63 height 239
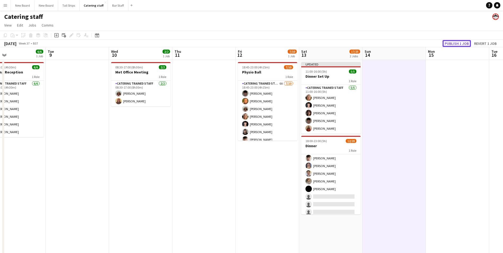
drag, startPoint x: 454, startPoint y: 43, endPoint x: 449, endPoint y: 62, distance: 19.5
click at [454, 43] on button "Publish 1 job" at bounding box center [457, 43] width 28 height 7
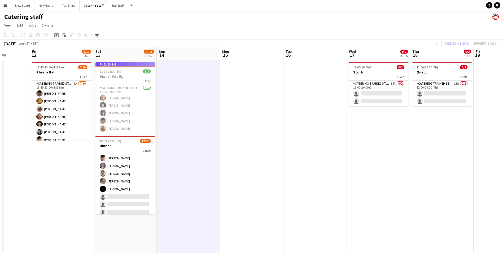
drag, startPoint x: 452, startPoint y: 133, endPoint x: 247, endPoint y: 123, distance: 205.9
click at [246, 124] on app-calendar-viewport "Tue 9 Wed 10 2/2 1 Job Thu 11 Fri 12 7/10 1 Job Sat 13 17/25 2 Jobs Sun 14 Mon …" at bounding box center [251, 173] width 503 height 252
